Goal: Information Seeking & Learning: Understand process/instructions

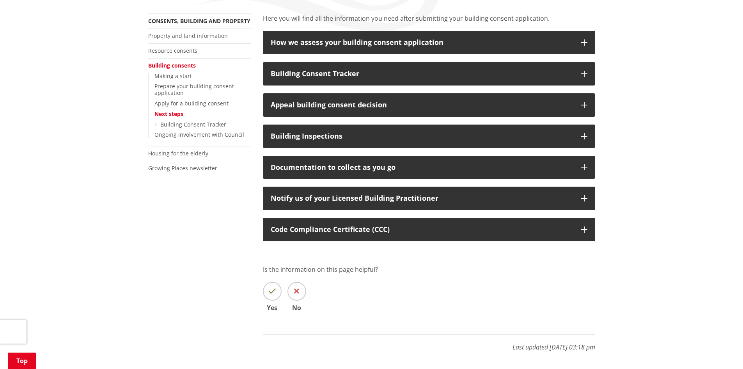
scroll to position [197, 0]
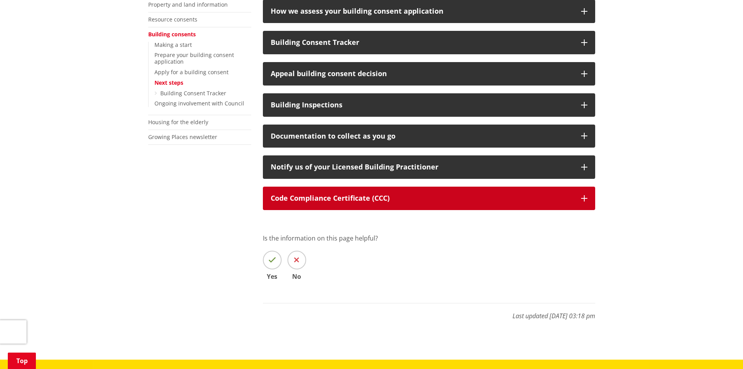
click at [338, 206] on button "Code Compliance Certificate (CCC)" at bounding box center [429, 198] width 332 height 23
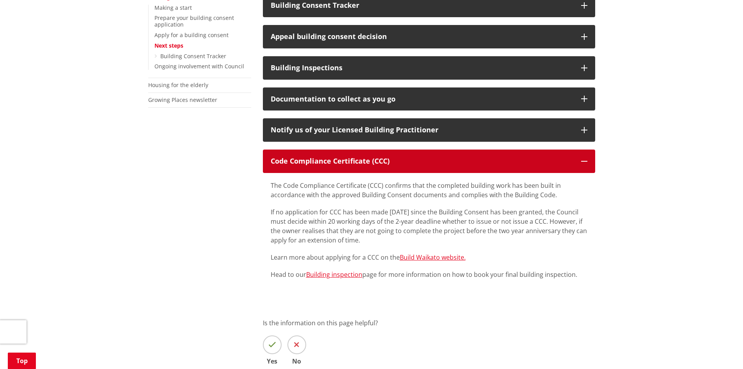
scroll to position [236, 0]
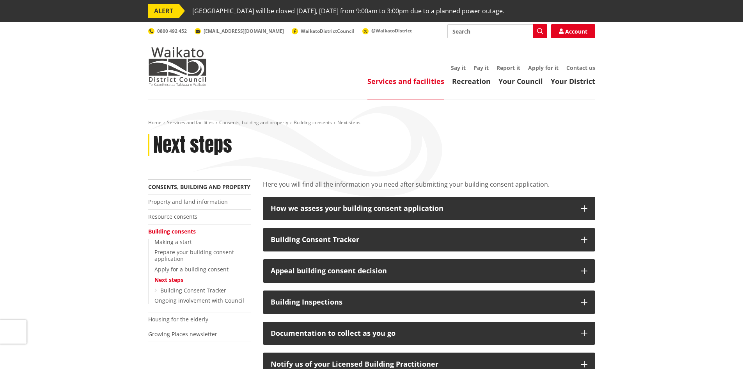
scroll to position [80, 0]
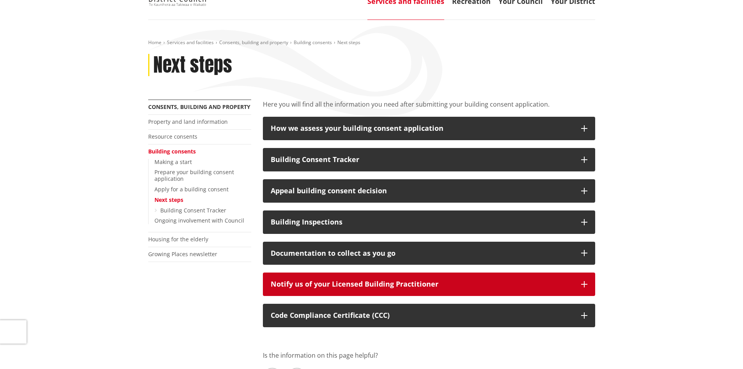
click at [315, 288] on div "Notify us of your Licensed Building Practitioner" at bounding box center [422, 284] width 303 height 8
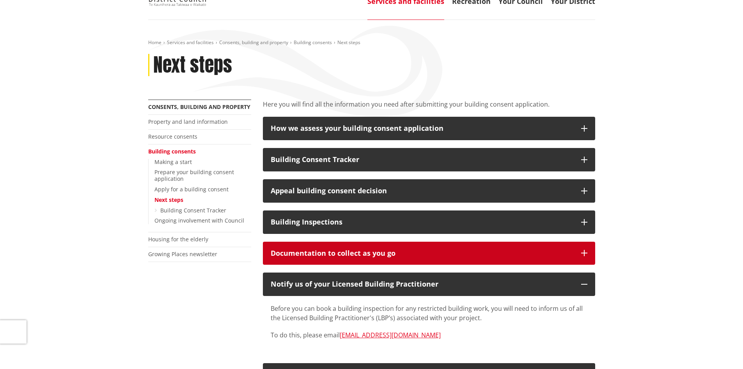
click at [343, 259] on button "Documentation to collect as you go" at bounding box center [429, 253] width 332 height 23
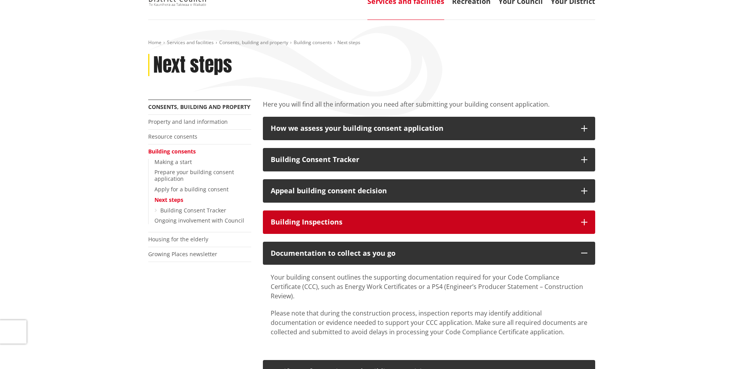
click at [341, 221] on div "Building Inspections" at bounding box center [422, 222] width 303 height 8
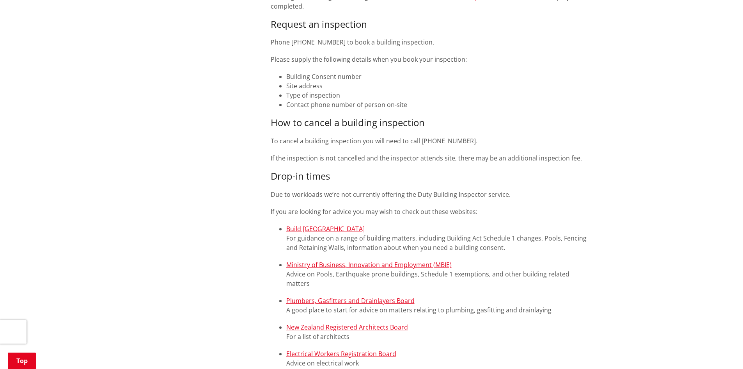
scroll to position [236, 0]
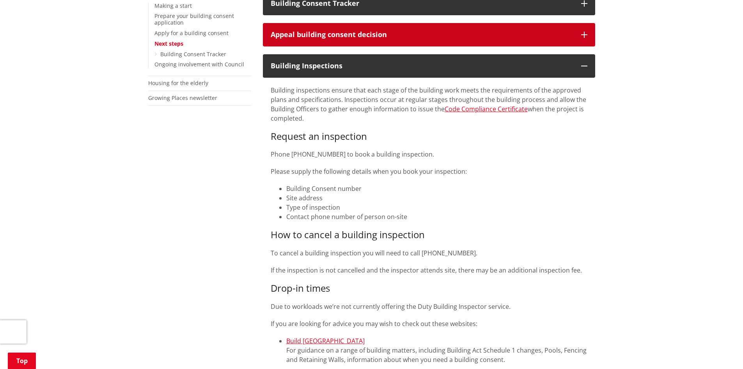
click at [388, 34] on div "Appeal building consent decision" at bounding box center [422, 35] width 303 height 8
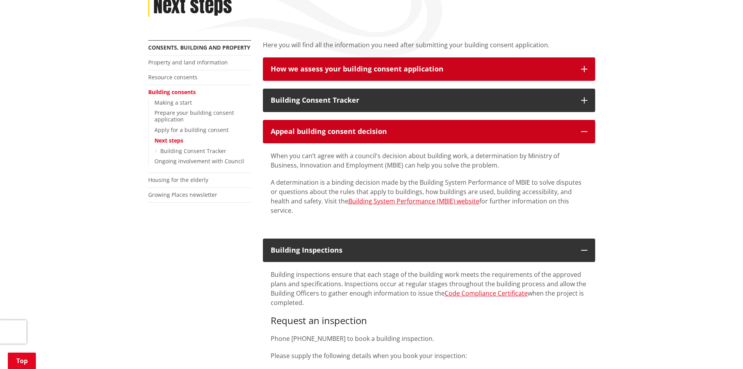
scroll to position [119, 0]
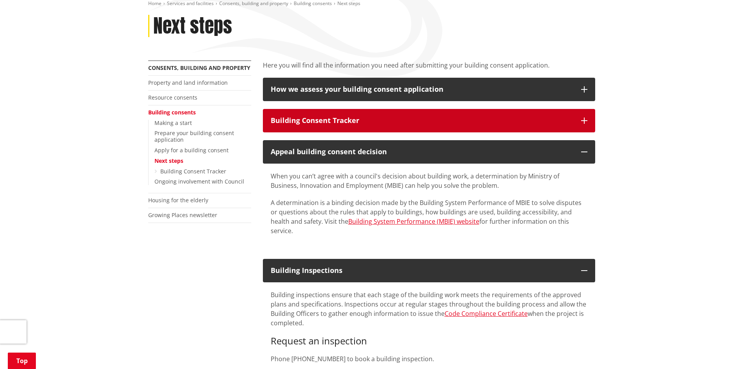
click at [380, 112] on button "Building Consent Tracker" at bounding box center [429, 120] width 332 height 23
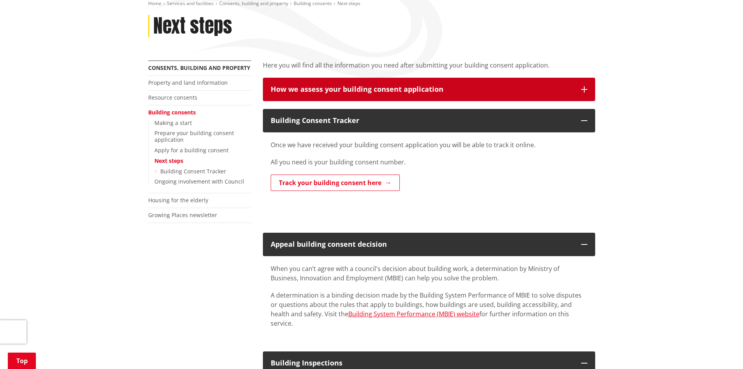
click at [418, 91] on div "How we assess your building consent application" at bounding box center [422, 89] width 303 height 8
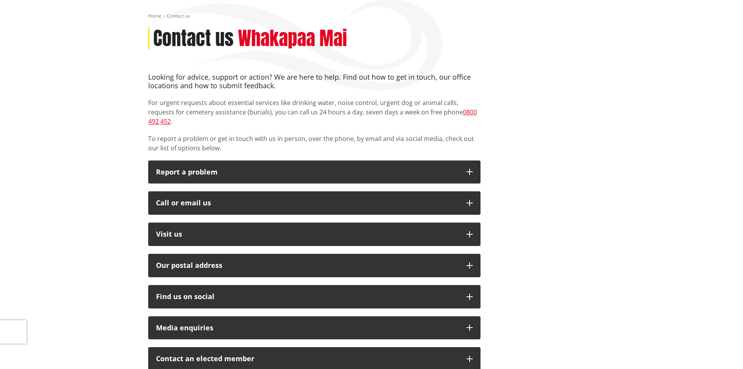
scroll to position [117, 0]
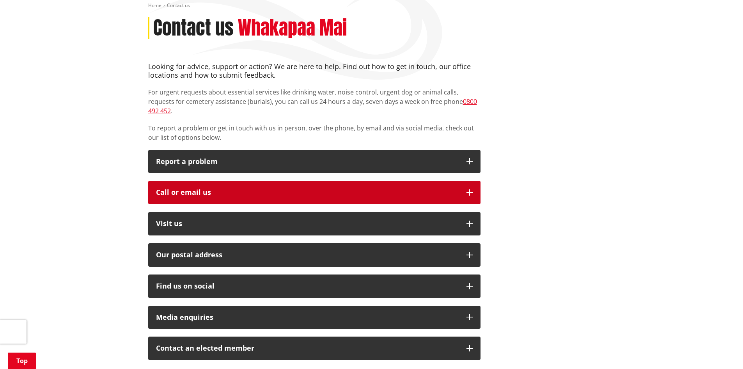
click at [213, 189] on button "Call or email us" at bounding box center [314, 192] width 332 height 23
